Goal: Check status

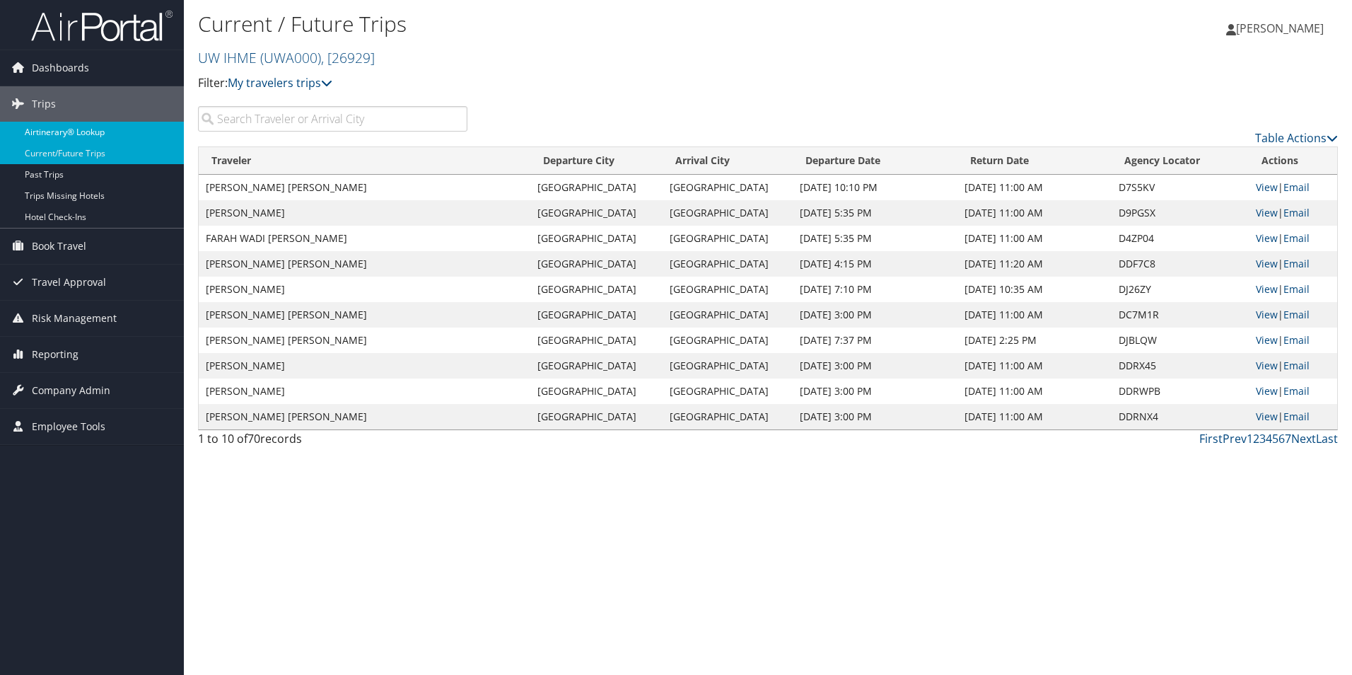
click at [104, 141] on link "Airtinerary® Lookup" at bounding box center [92, 132] width 184 height 21
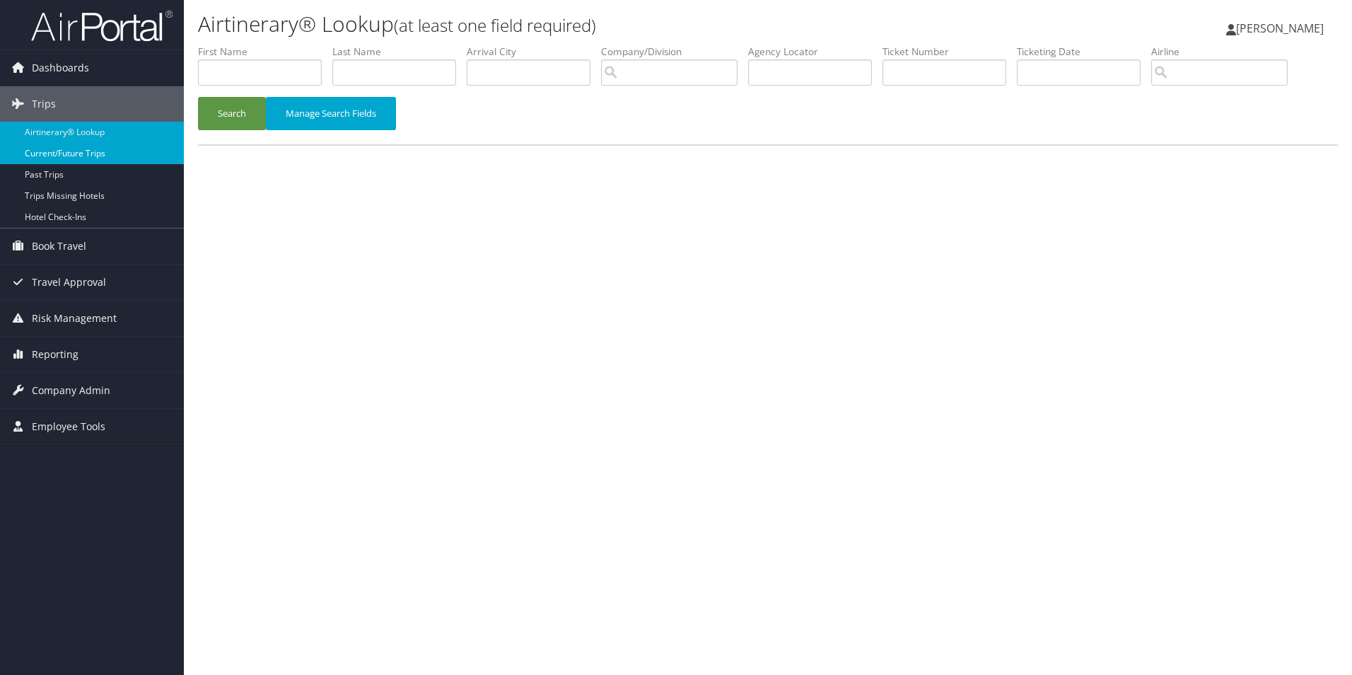
click at [101, 143] on link "Current/Future Trips" at bounding box center [92, 153] width 184 height 21
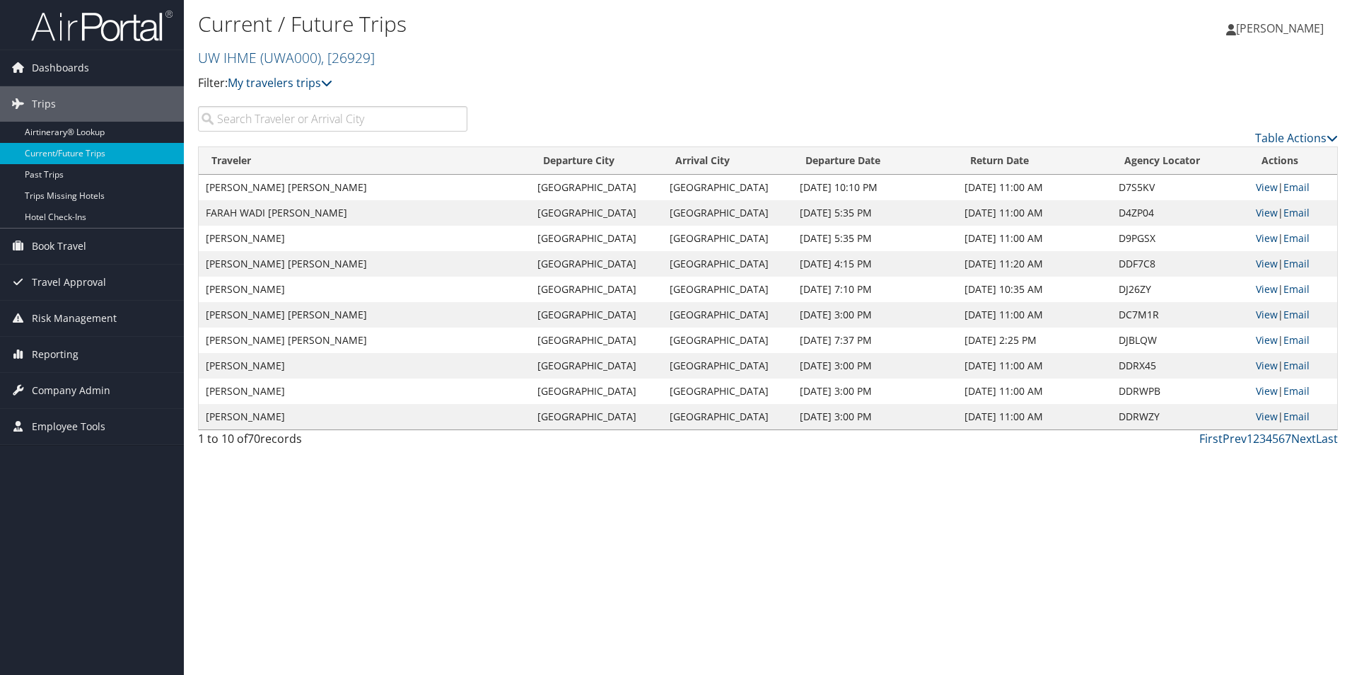
click at [248, 114] on input "search" at bounding box center [332, 118] width 269 height 25
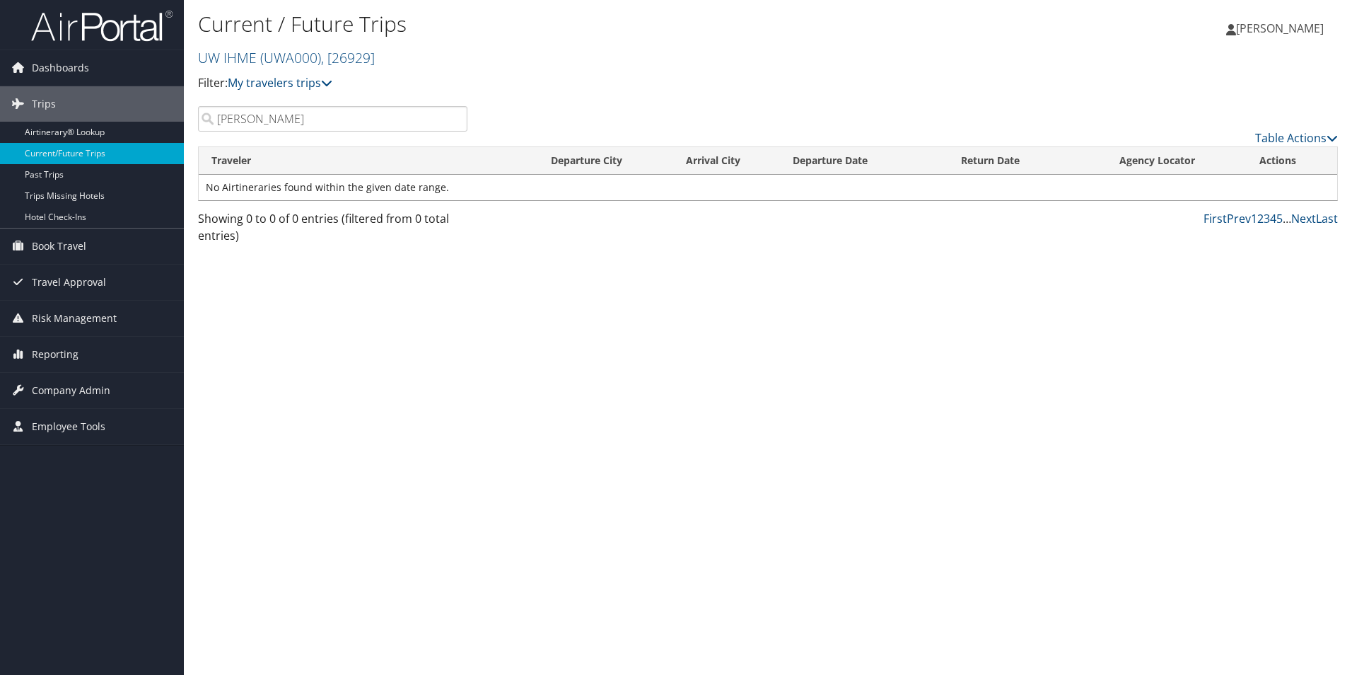
type input "[PERSON_NAME]"
